Goal: Information Seeking & Learning: Learn about a topic

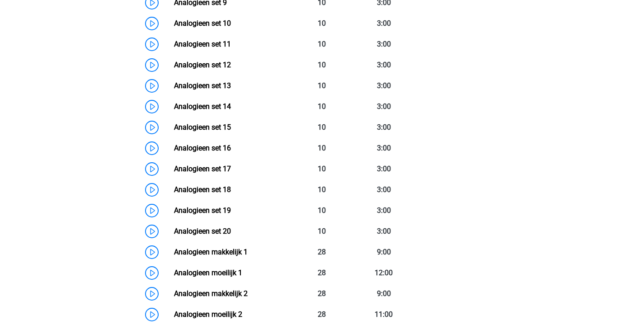
scroll to position [678, 0]
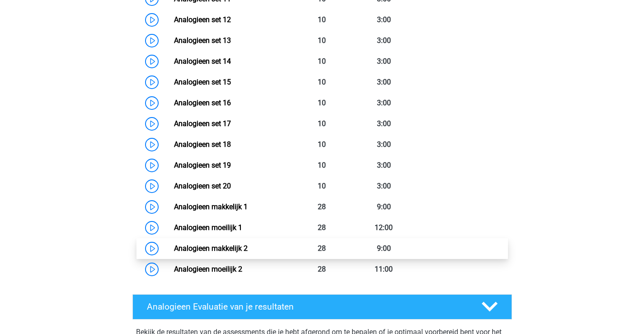
click at [237, 249] on link "Analogieen makkelijk 2" at bounding box center [211, 248] width 74 height 9
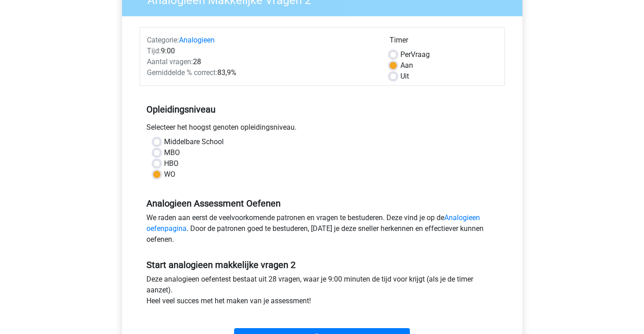
scroll to position [136, 0]
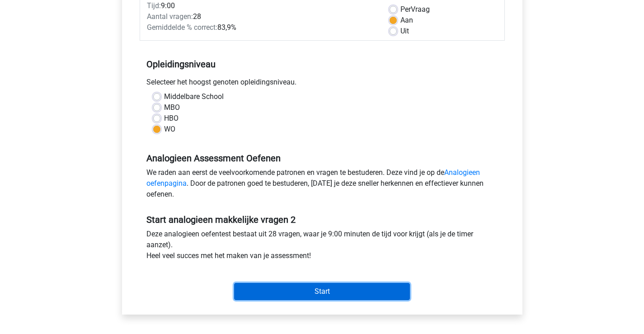
click at [317, 285] on input "Start" at bounding box center [322, 291] width 176 height 17
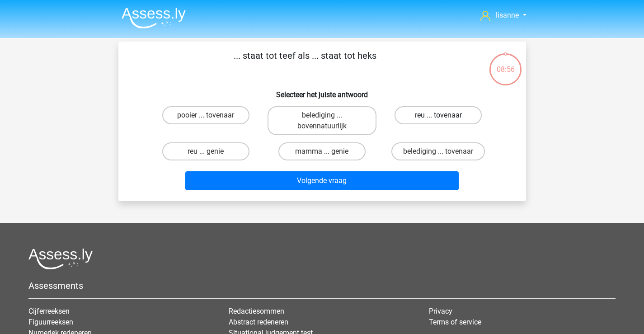
click at [429, 116] on label "reu ... tovenaar" at bounding box center [438, 115] width 87 height 18
click at [438, 116] on input "reu ... tovenaar" at bounding box center [441, 118] width 6 height 6
radio input "true"
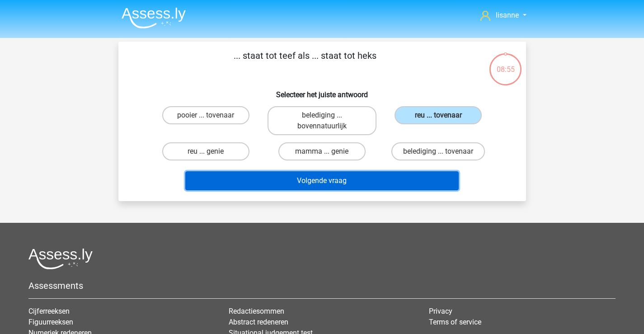
click at [364, 172] on button "Volgende vraag" at bounding box center [321, 180] width 273 height 19
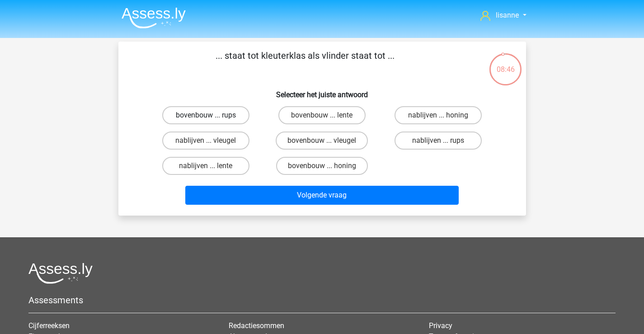
click at [217, 115] on label "bovenbouw ... rups" at bounding box center [205, 115] width 87 height 18
click at [212, 115] on input "bovenbouw ... rups" at bounding box center [209, 118] width 6 height 6
radio input "true"
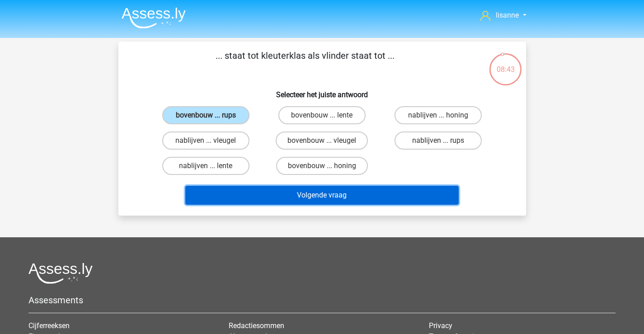
click at [255, 189] on button "Volgende vraag" at bounding box center [321, 195] width 273 height 19
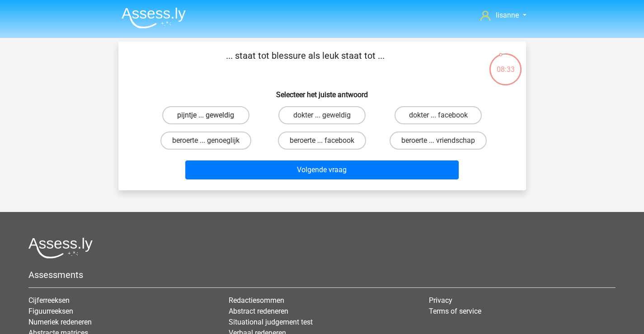
click at [236, 113] on label "pijntje ... geweldig" at bounding box center [205, 115] width 87 height 18
click at [212, 115] on input "pijntje ... geweldig" at bounding box center [209, 118] width 6 height 6
radio input "true"
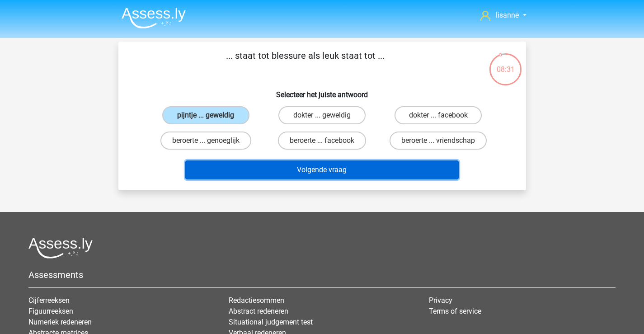
click at [347, 169] on button "Volgende vraag" at bounding box center [321, 169] width 273 height 19
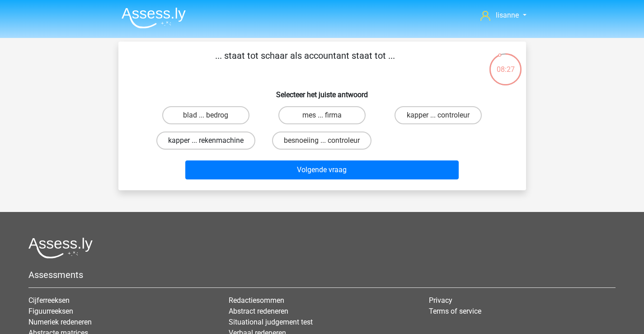
click at [248, 143] on label "kapper ... rekenmachine" at bounding box center [205, 141] width 99 height 18
click at [212, 143] on input "kapper ... rekenmachine" at bounding box center [209, 144] width 6 height 6
radio input "true"
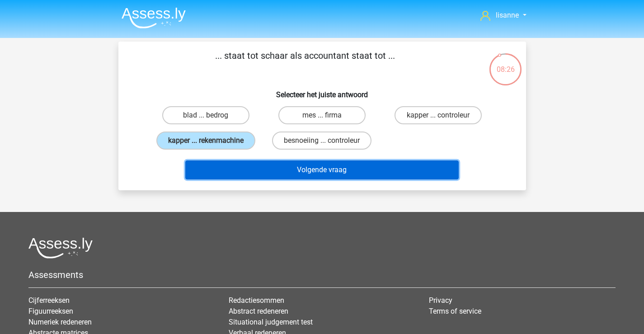
click at [319, 174] on button "Volgende vraag" at bounding box center [321, 169] width 273 height 19
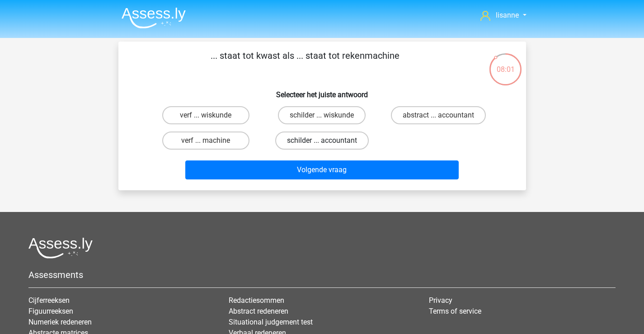
click at [331, 144] on label "schilder ... accountant" at bounding box center [322, 141] width 94 height 18
click at [328, 144] on input "schilder ... accountant" at bounding box center [325, 144] width 6 height 6
radio input "true"
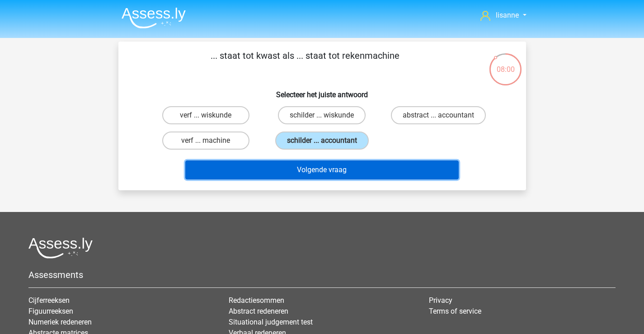
click at [337, 166] on button "Volgende vraag" at bounding box center [321, 169] width 273 height 19
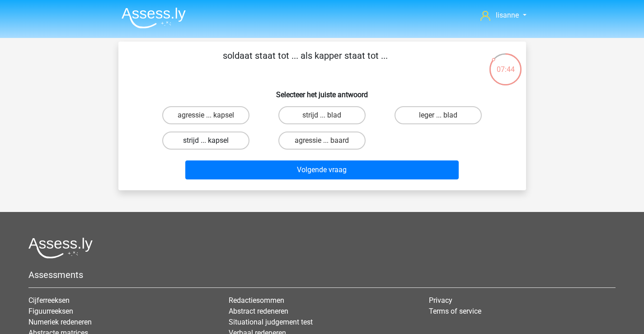
click at [240, 139] on label "strijd ... kapsel" at bounding box center [205, 141] width 87 height 18
click at [212, 141] on input "strijd ... kapsel" at bounding box center [209, 144] width 6 height 6
radio input "true"
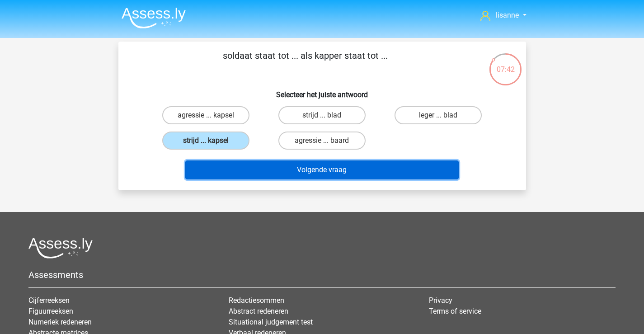
click at [299, 176] on button "Volgende vraag" at bounding box center [321, 169] width 273 height 19
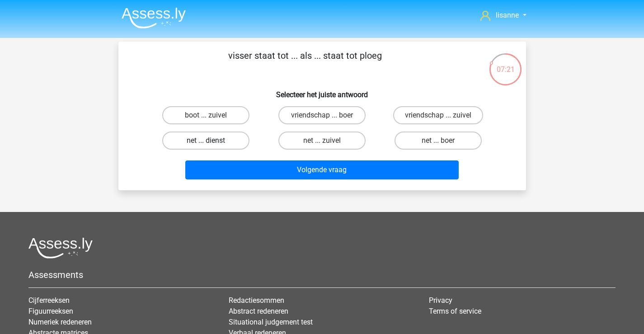
click at [239, 144] on label "net ... dienst" at bounding box center [205, 141] width 87 height 18
click at [212, 144] on input "net ... dienst" at bounding box center [209, 144] width 6 height 6
radio input "true"
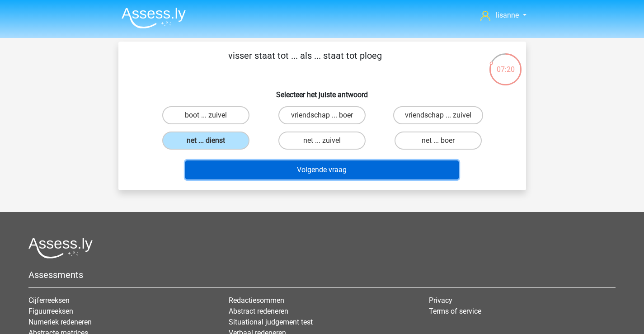
click at [316, 168] on button "Volgende vraag" at bounding box center [321, 169] width 273 height 19
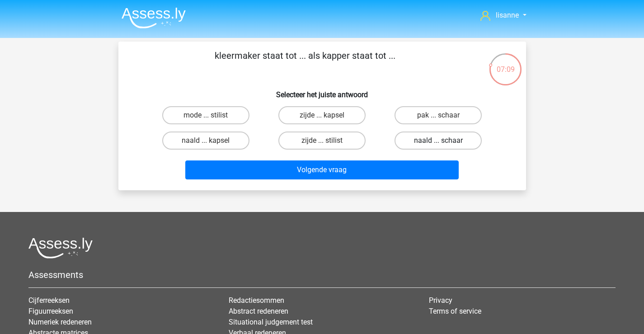
click at [431, 141] on label "naald ... schaar" at bounding box center [438, 141] width 87 height 18
click at [438, 141] on input "naald ... schaar" at bounding box center [441, 144] width 6 height 6
radio input "true"
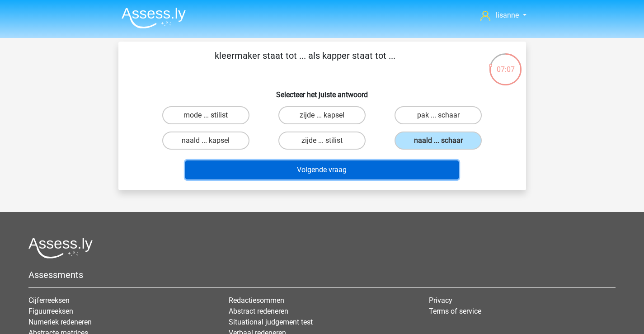
click at [379, 166] on button "Volgende vraag" at bounding box center [321, 169] width 273 height 19
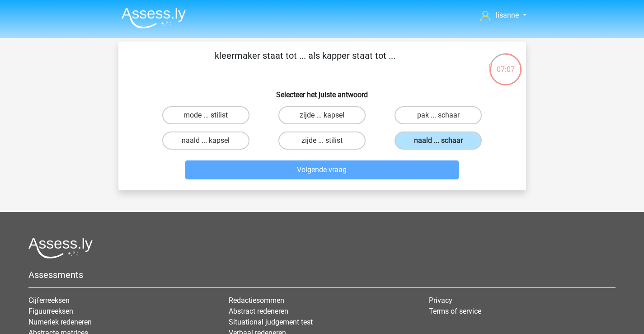
scroll to position [42, 0]
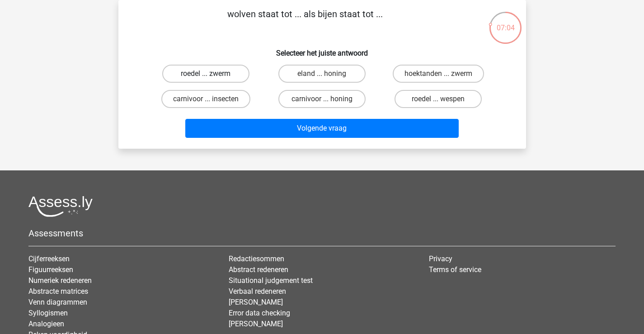
click at [245, 78] on label "roedel ... zwerm" at bounding box center [205, 74] width 87 height 18
click at [212, 78] on input "roedel ... zwerm" at bounding box center [209, 77] width 6 height 6
radio input "true"
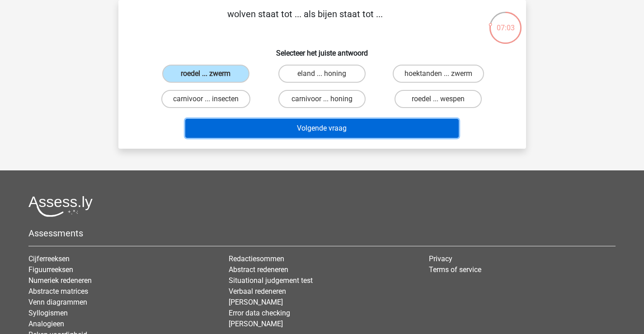
click at [288, 125] on button "Volgende vraag" at bounding box center [321, 128] width 273 height 19
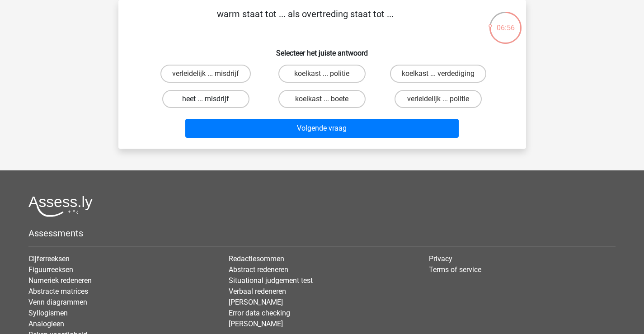
click at [234, 102] on label "heet ... misdrijf" at bounding box center [205, 99] width 87 height 18
click at [212, 102] on input "heet ... misdrijf" at bounding box center [209, 102] width 6 height 6
radio input "true"
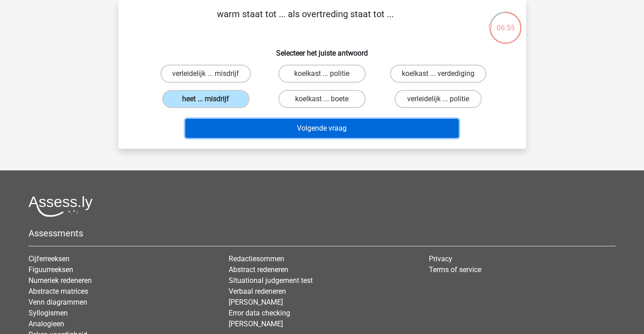
click at [281, 127] on button "Volgende vraag" at bounding box center [321, 128] width 273 height 19
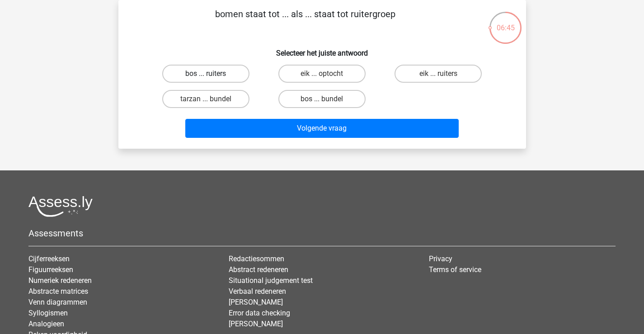
click at [235, 75] on label "bos ... ruiters" at bounding box center [205, 74] width 87 height 18
click at [212, 75] on input "bos ... ruiters" at bounding box center [209, 77] width 6 height 6
radio input "true"
click at [315, 104] on label "bos ... bundel" at bounding box center [321, 99] width 87 height 18
click at [322, 104] on input "bos ... bundel" at bounding box center [325, 102] width 6 height 6
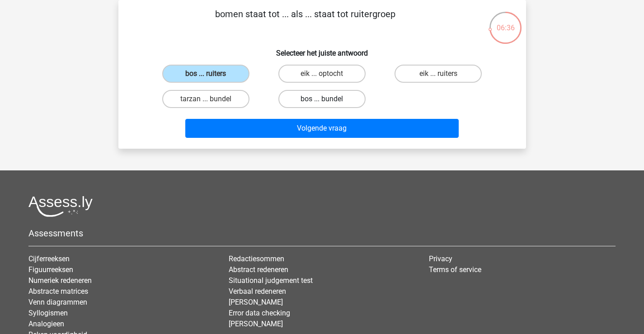
radio input "true"
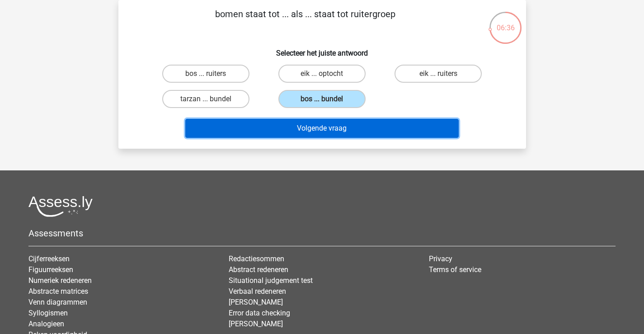
click at [306, 129] on button "Volgende vraag" at bounding box center [321, 128] width 273 height 19
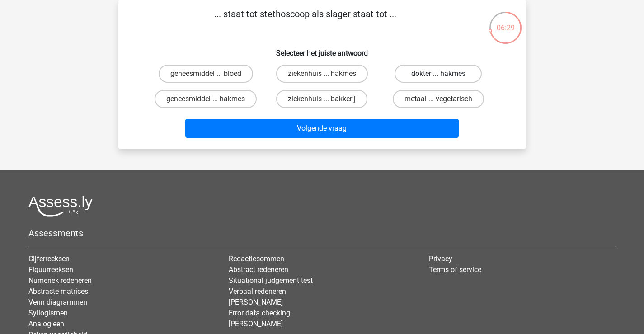
click at [430, 75] on label "dokter ... hakmes" at bounding box center [438, 74] width 87 height 18
click at [438, 75] on input "dokter ... hakmes" at bounding box center [441, 77] width 6 height 6
radio input "true"
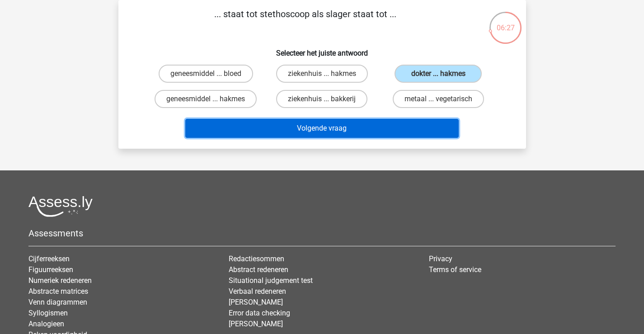
click at [371, 123] on button "Volgende vraag" at bounding box center [321, 128] width 273 height 19
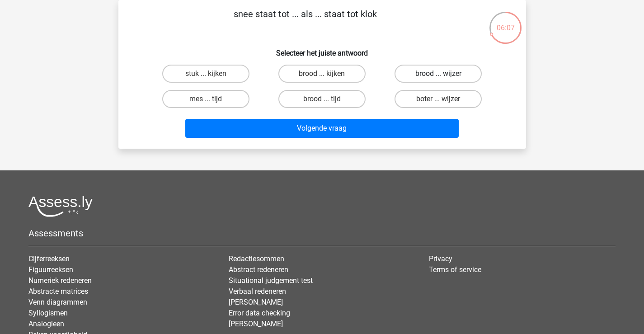
click at [427, 76] on label "brood ... wijzer" at bounding box center [438, 74] width 87 height 18
click at [438, 76] on input "brood ... wijzer" at bounding box center [441, 77] width 6 height 6
radio input "true"
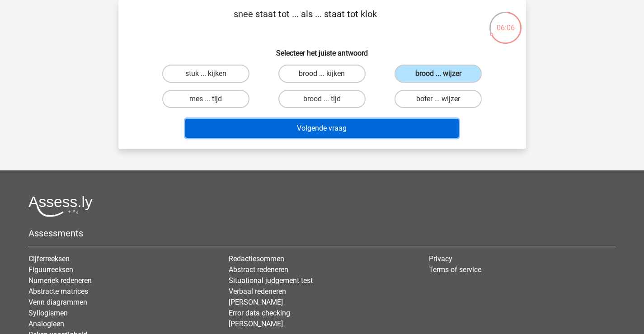
click at [365, 126] on button "Volgende vraag" at bounding box center [321, 128] width 273 height 19
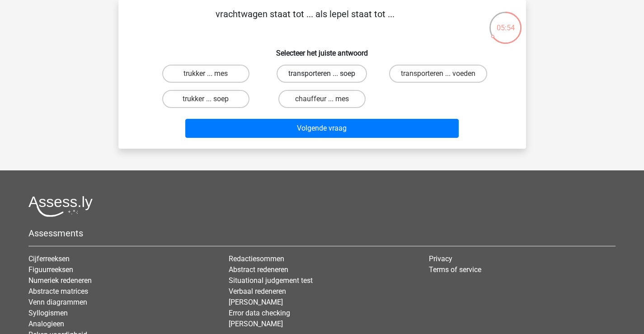
click at [352, 78] on label "transporteren ... soep" at bounding box center [322, 74] width 90 height 18
click at [328, 78] on input "transporteren ... soep" at bounding box center [325, 77] width 6 height 6
radio input "true"
click at [343, 118] on div "Volgende vraag" at bounding box center [322, 127] width 379 height 30
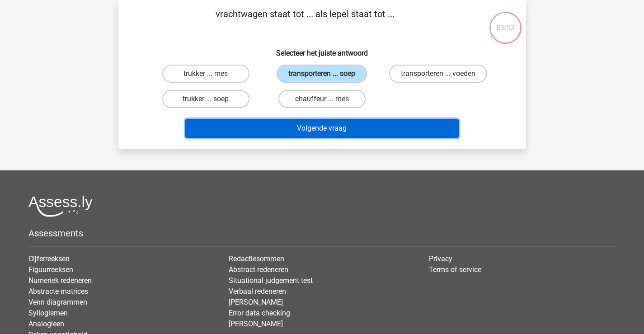
click at [341, 126] on button "Volgende vraag" at bounding box center [321, 128] width 273 height 19
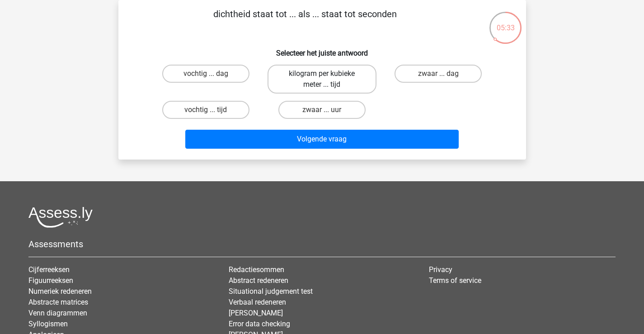
click at [358, 87] on label "kilogram per kubieke meter ... tijd" at bounding box center [322, 79] width 109 height 29
click at [328, 80] on input "kilogram per kubieke meter ... tijd" at bounding box center [325, 77] width 6 height 6
radio input "true"
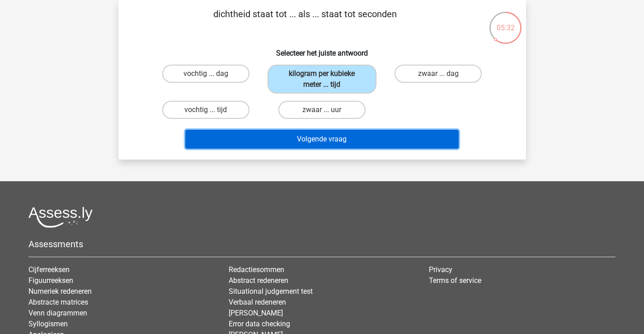
click at [331, 145] on button "Volgende vraag" at bounding box center [321, 139] width 273 height 19
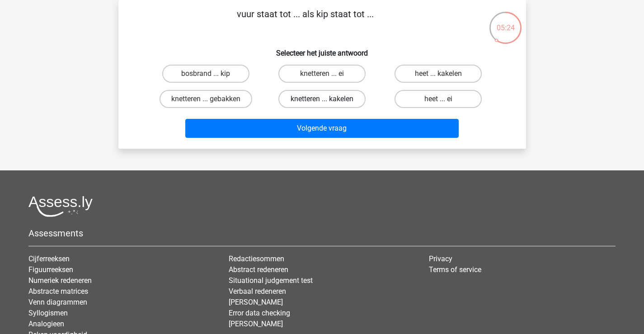
click at [348, 99] on label "knetteren ... kakelen" at bounding box center [321, 99] width 87 height 18
click at [328, 99] on input "knetteren ... kakelen" at bounding box center [325, 102] width 6 height 6
radio input "true"
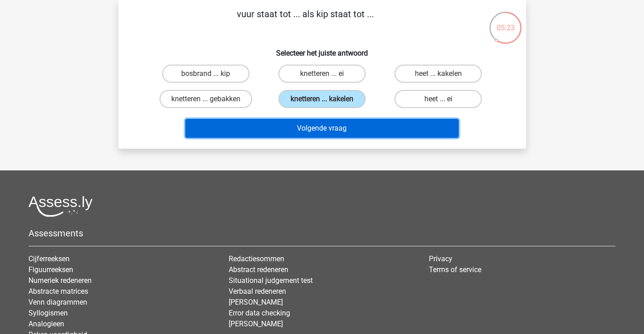
click at [349, 123] on button "Volgende vraag" at bounding box center [321, 128] width 273 height 19
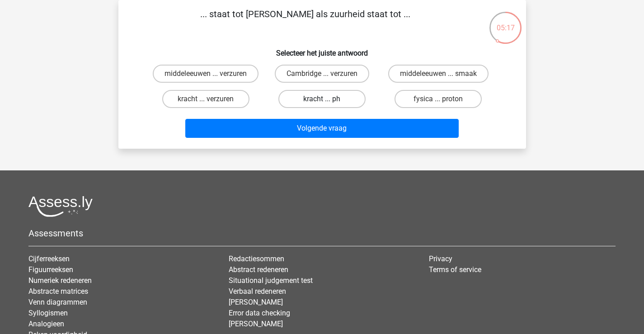
click at [336, 99] on label "kracht ... ph" at bounding box center [321, 99] width 87 height 18
click at [328, 99] on input "kracht ... ph" at bounding box center [325, 102] width 6 height 6
radio input "true"
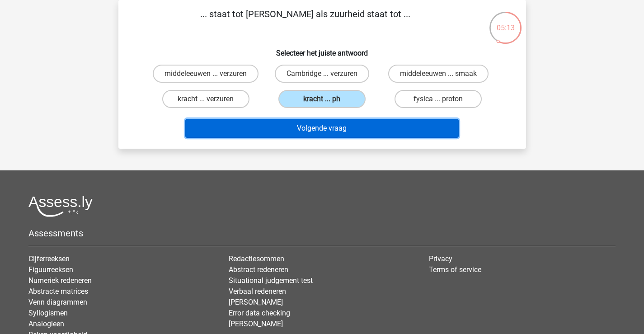
click at [364, 125] on button "Volgende vraag" at bounding box center [321, 128] width 273 height 19
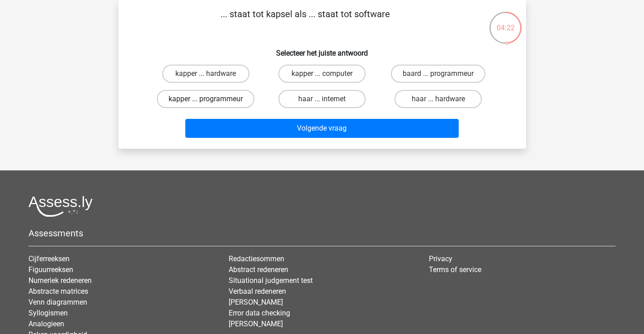
click at [236, 97] on label "kapper ... programmeur" at bounding box center [206, 99] width 98 height 18
click at [212, 99] on input "kapper ... programmeur" at bounding box center [209, 102] width 6 height 6
radio input "true"
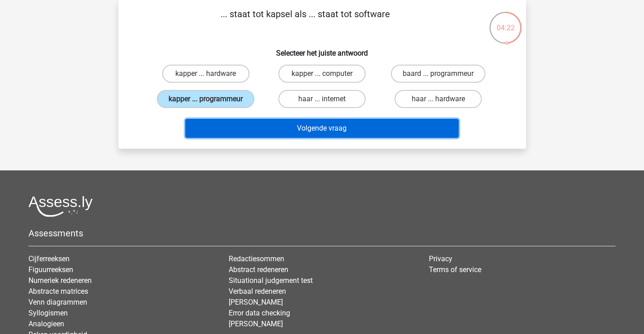
click at [275, 126] on button "Volgende vraag" at bounding box center [321, 128] width 273 height 19
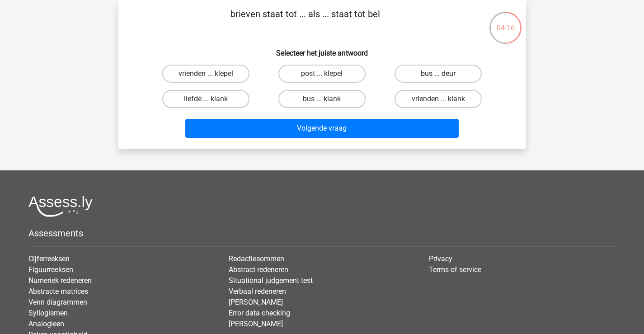
click at [413, 71] on label "bus ... deur" at bounding box center [438, 74] width 87 height 18
click at [438, 74] on input "bus ... deur" at bounding box center [441, 77] width 6 height 6
radio input "true"
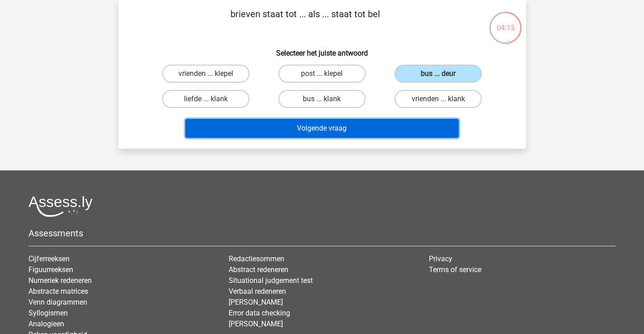
click at [364, 122] on button "Volgende vraag" at bounding box center [321, 128] width 273 height 19
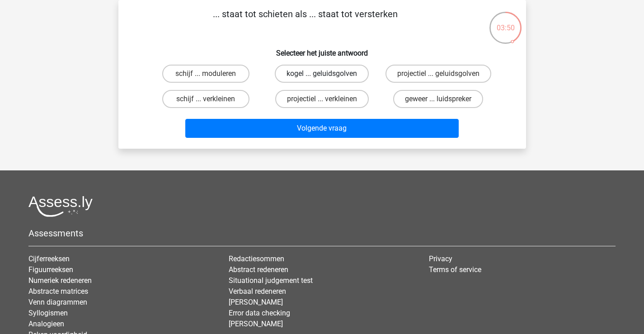
click at [354, 74] on label "kogel ... geluidsgolven" at bounding box center [322, 74] width 94 height 18
click at [328, 74] on input "kogel ... geluidsgolven" at bounding box center [325, 77] width 6 height 6
radio input "true"
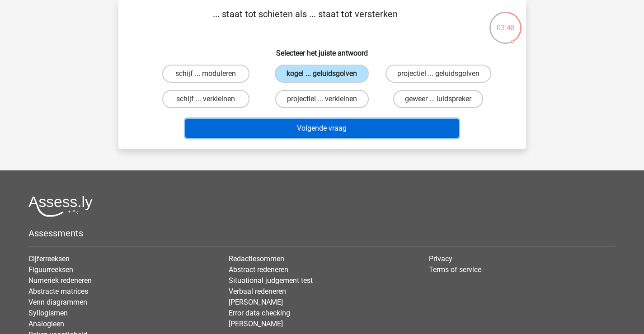
click at [362, 122] on button "Volgende vraag" at bounding box center [321, 128] width 273 height 19
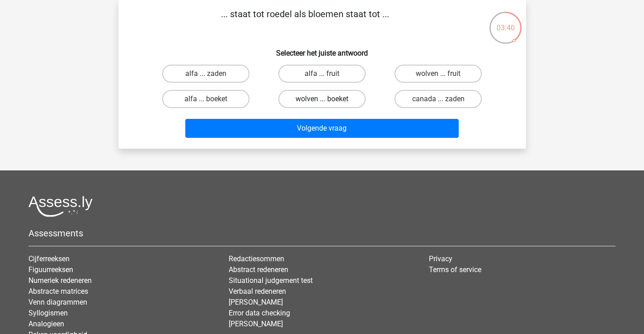
click at [359, 98] on label "wolven ... boeket" at bounding box center [321, 99] width 87 height 18
click at [328, 99] on input "wolven ... boeket" at bounding box center [325, 102] width 6 height 6
radio input "true"
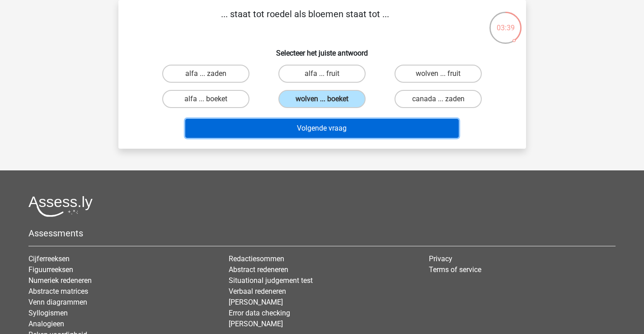
click at [351, 130] on button "Volgende vraag" at bounding box center [321, 128] width 273 height 19
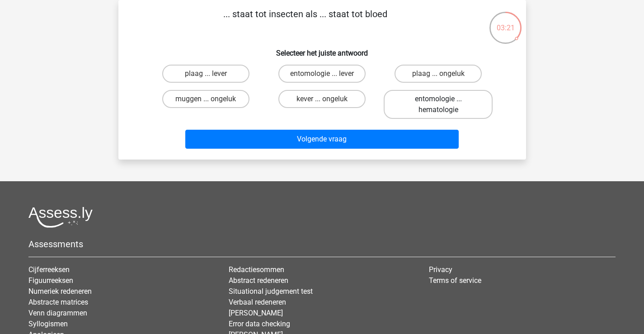
click at [408, 109] on label "entomologie ... hematologie" at bounding box center [438, 104] width 109 height 29
click at [438, 105] on input "entomologie ... hematologie" at bounding box center [441, 102] width 6 height 6
radio input "true"
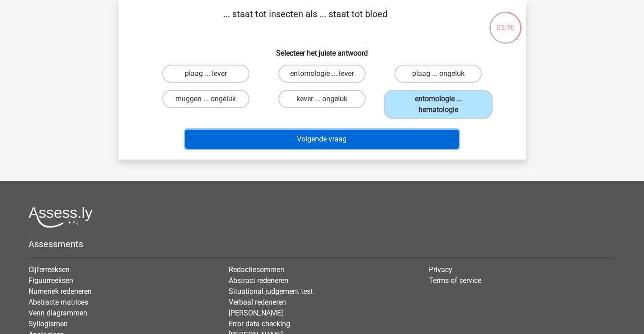
click at [377, 147] on button "Volgende vraag" at bounding box center [321, 139] width 273 height 19
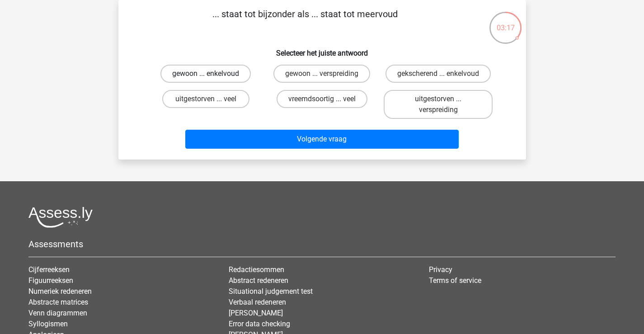
click at [237, 75] on label "gewoon ... enkelvoud" at bounding box center [205, 74] width 90 height 18
click at [212, 75] on input "gewoon ... enkelvoud" at bounding box center [209, 77] width 6 height 6
radio input "true"
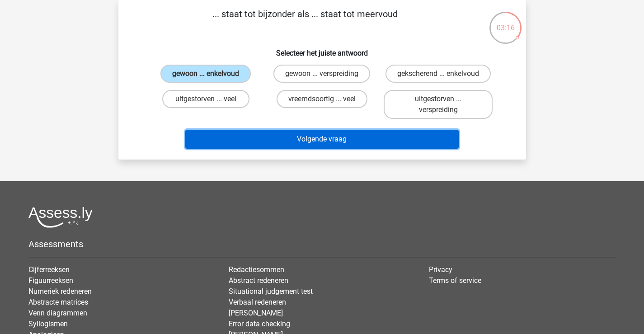
click at [268, 131] on button "Volgende vraag" at bounding box center [321, 139] width 273 height 19
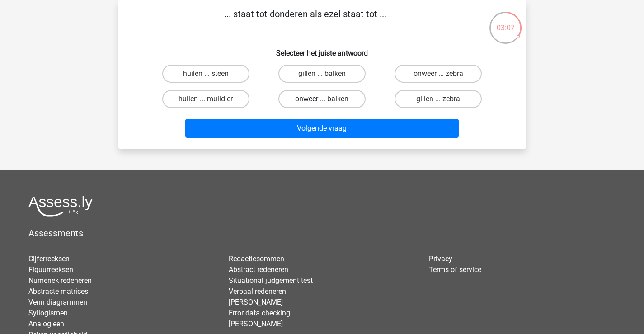
click at [357, 101] on label "onweer ... balken" at bounding box center [321, 99] width 87 height 18
click at [328, 101] on input "onweer ... balken" at bounding box center [325, 102] width 6 height 6
radio input "true"
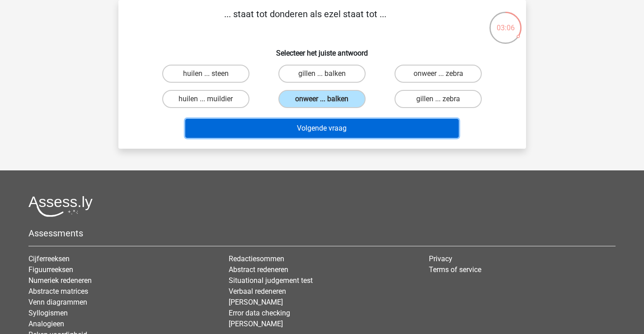
click at [348, 133] on button "Volgende vraag" at bounding box center [321, 128] width 273 height 19
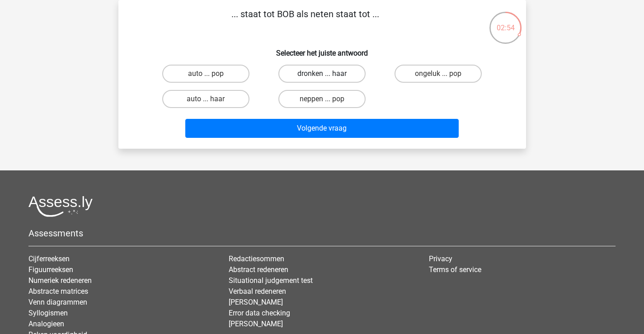
click at [350, 75] on label "dronken ... haar" at bounding box center [321, 74] width 87 height 18
click at [328, 75] on input "dronken ... haar" at bounding box center [325, 77] width 6 height 6
radio input "true"
click at [353, 99] on label "neppen ... pop" at bounding box center [321, 99] width 87 height 18
click at [328, 99] on input "neppen ... pop" at bounding box center [325, 102] width 6 height 6
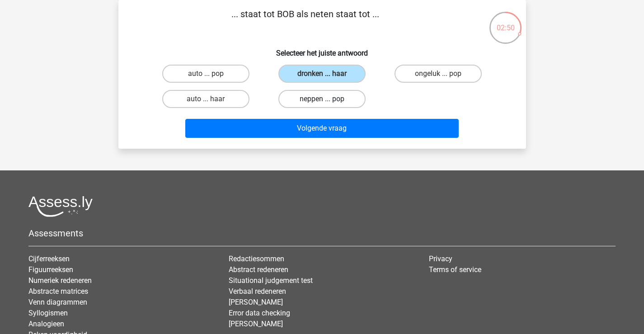
radio input "true"
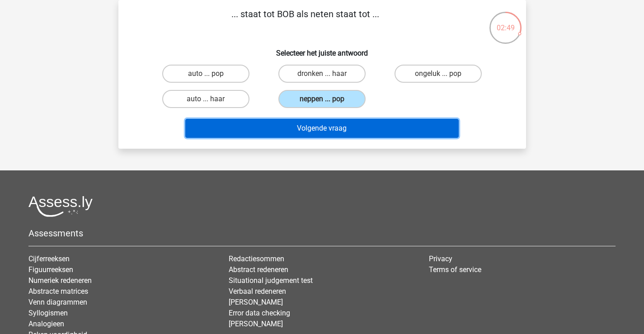
click at [352, 124] on button "Volgende vraag" at bounding box center [321, 128] width 273 height 19
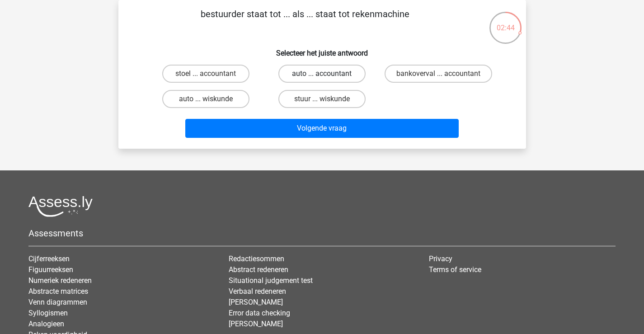
click at [345, 80] on label "auto ... accountant" at bounding box center [321, 74] width 87 height 18
click at [328, 80] on input "auto ... accountant" at bounding box center [325, 77] width 6 height 6
radio input "true"
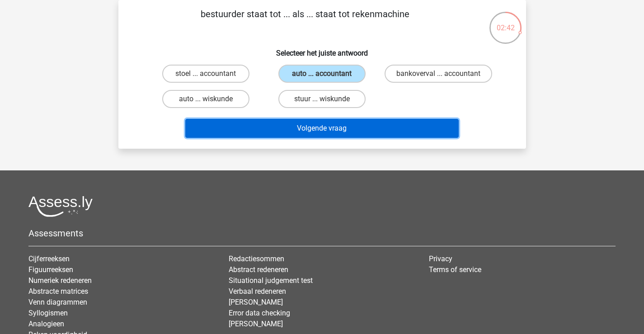
click at [364, 127] on button "Volgende vraag" at bounding box center [321, 128] width 273 height 19
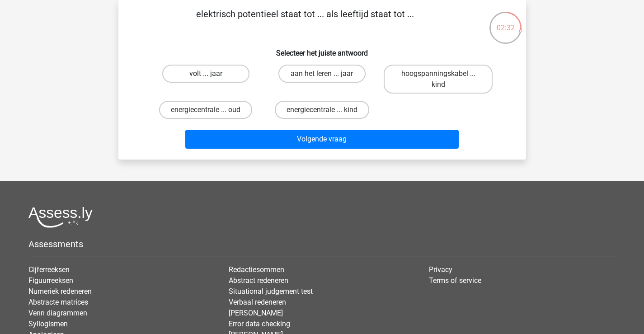
click at [219, 71] on label "volt ... jaar" at bounding box center [205, 74] width 87 height 18
click at [212, 74] on input "volt ... jaar" at bounding box center [209, 77] width 6 height 6
radio input "true"
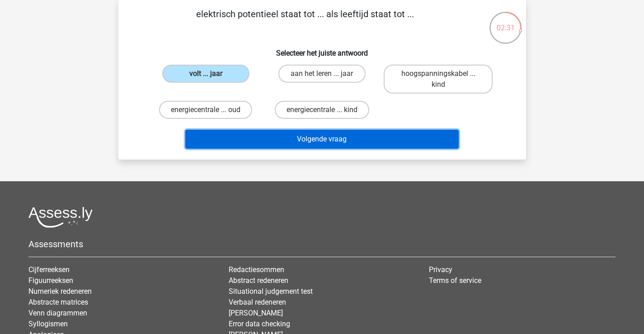
click at [270, 135] on button "Volgende vraag" at bounding box center [321, 139] width 273 height 19
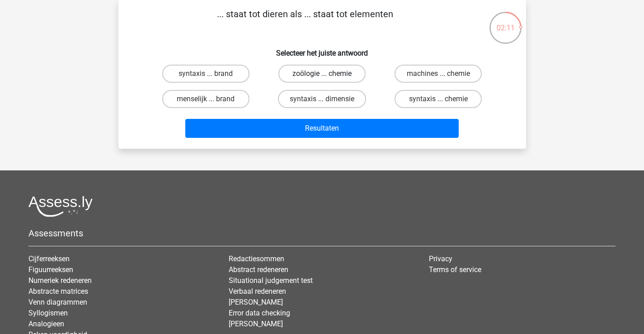
click at [354, 78] on label "zoölogie ... chemie" at bounding box center [321, 74] width 87 height 18
click at [328, 78] on input "zoölogie ... chemie" at bounding box center [325, 77] width 6 height 6
radio input "true"
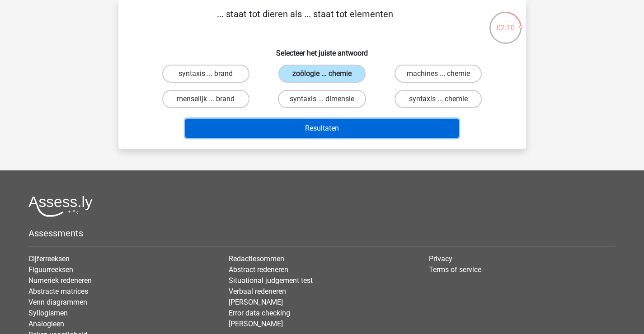
click at [375, 127] on button "Resultaten" at bounding box center [321, 128] width 273 height 19
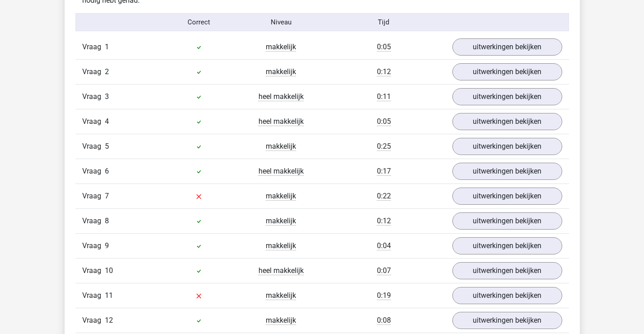
scroll to position [633, 0]
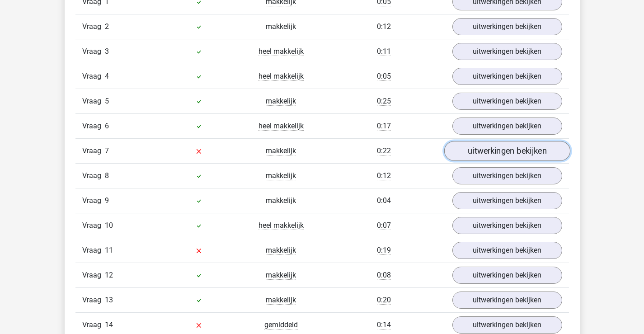
click at [471, 155] on link "uitwerkingen bekijken" at bounding box center [507, 151] width 126 height 20
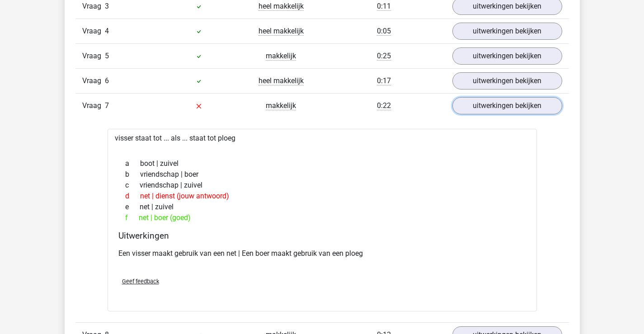
scroll to position [723, 0]
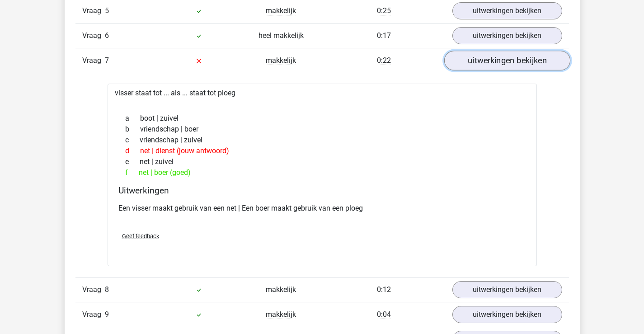
click at [480, 66] on link "uitwerkingen bekijken" at bounding box center [507, 61] width 126 height 20
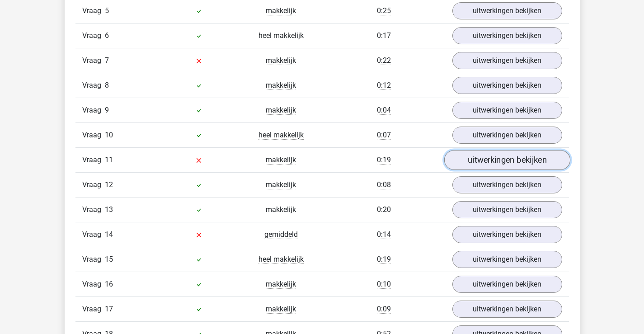
click at [474, 162] on link "uitwerkingen bekijken" at bounding box center [507, 160] width 126 height 20
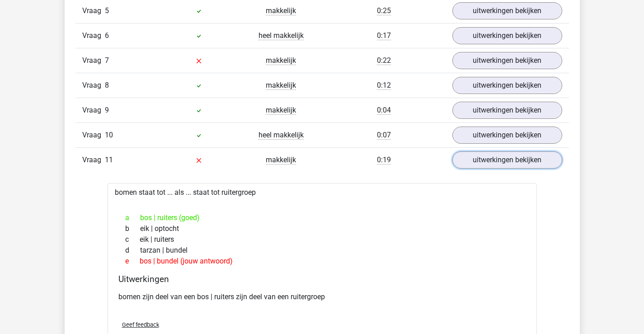
scroll to position [814, 0]
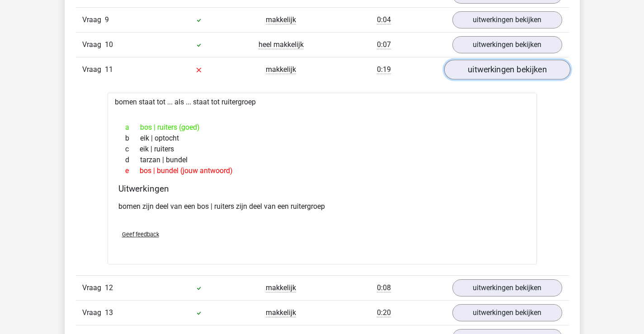
click at [482, 75] on link "uitwerkingen bekijken" at bounding box center [507, 70] width 126 height 20
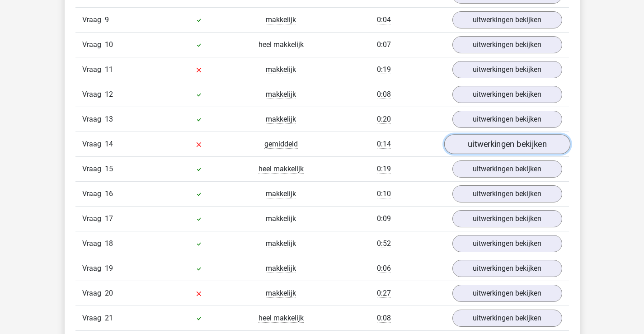
click at [470, 141] on link "uitwerkingen bekijken" at bounding box center [507, 144] width 126 height 20
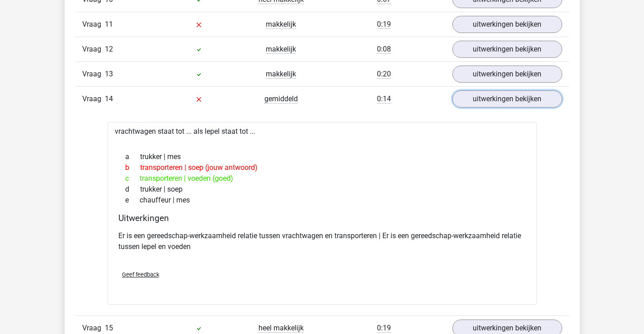
scroll to position [949, 0]
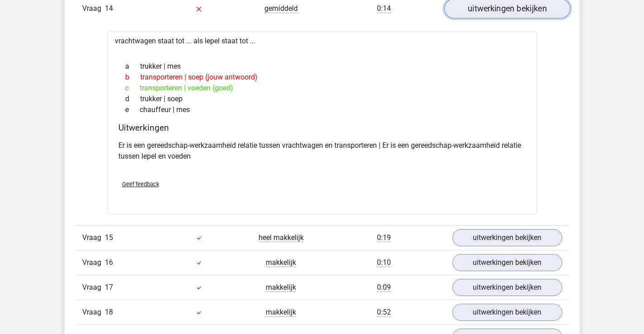
click at [489, 12] on link "uitwerkingen bekijken" at bounding box center [507, 9] width 126 height 20
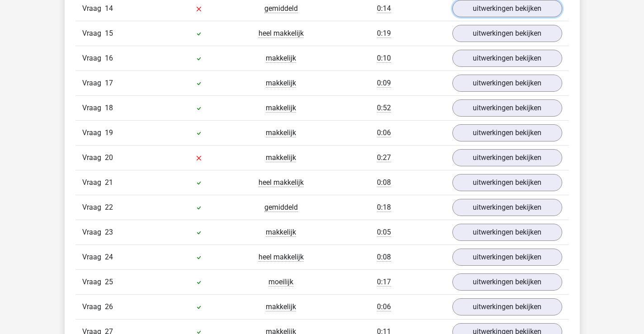
scroll to position [1085, 0]
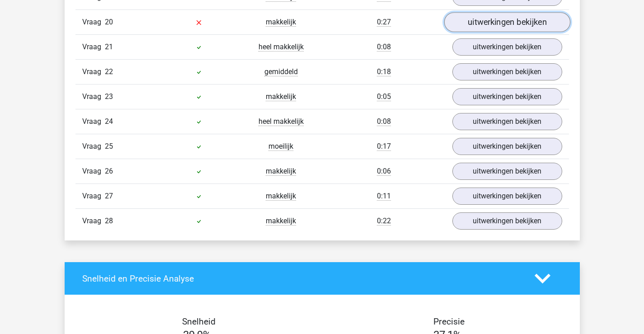
click at [523, 21] on link "uitwerkingen bekijken" at bounding box center [507, 22] width 126 height 20
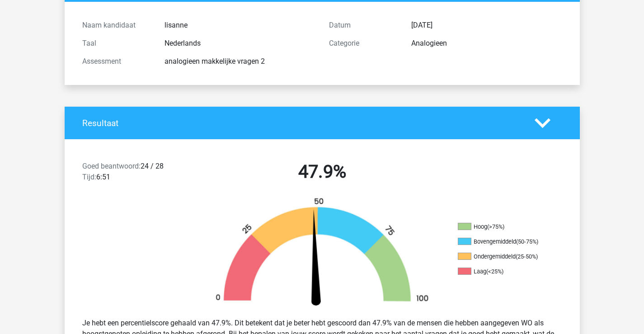
scroll to position [136, 0]
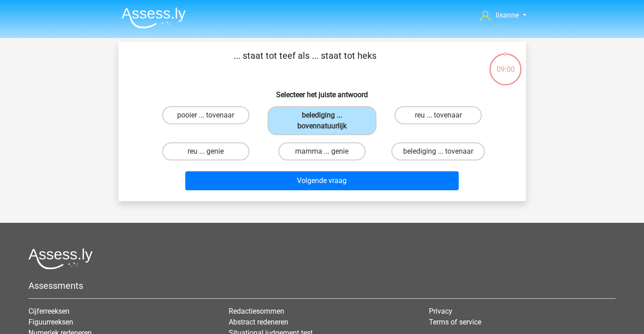
scroll to position [42, 0]
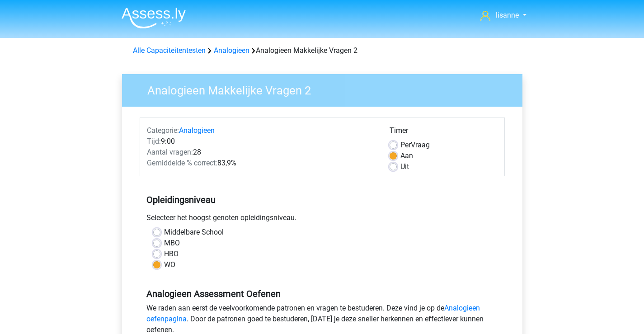
scroll to position [136, 0]
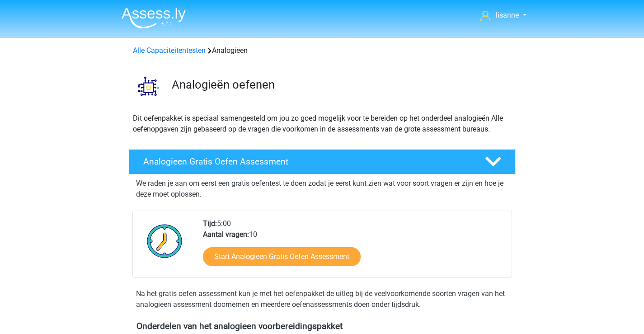
scroll to position [678, 0]
